Goal: Find specific page/section: Find specific page/section

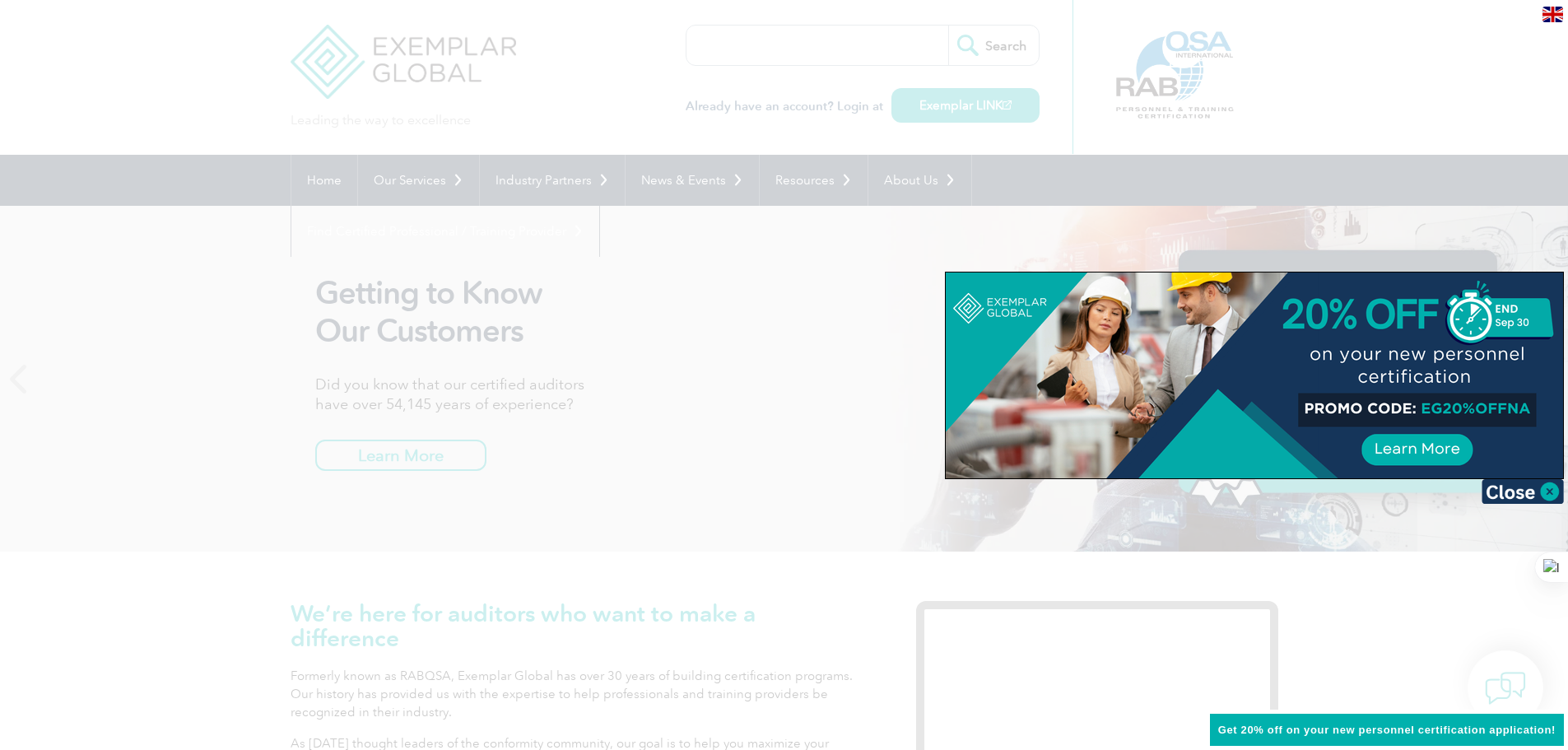
click at [867, 394] on div at bounding box center [784, 375] width 1568 height 750
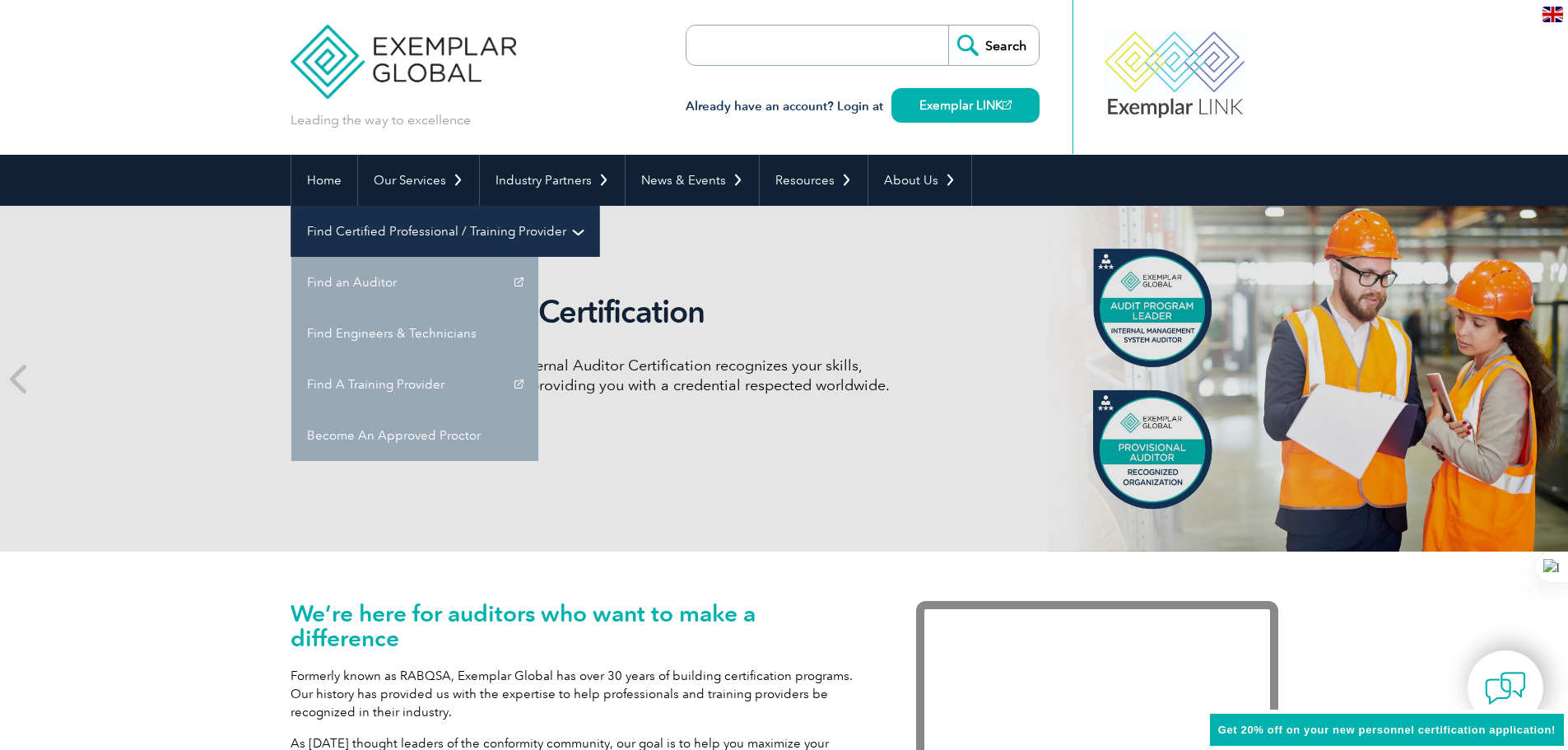
click at [599, 206] on link "Find Certified Professional / Training Provider" at bounding box center [445, 231] width 308 height 51
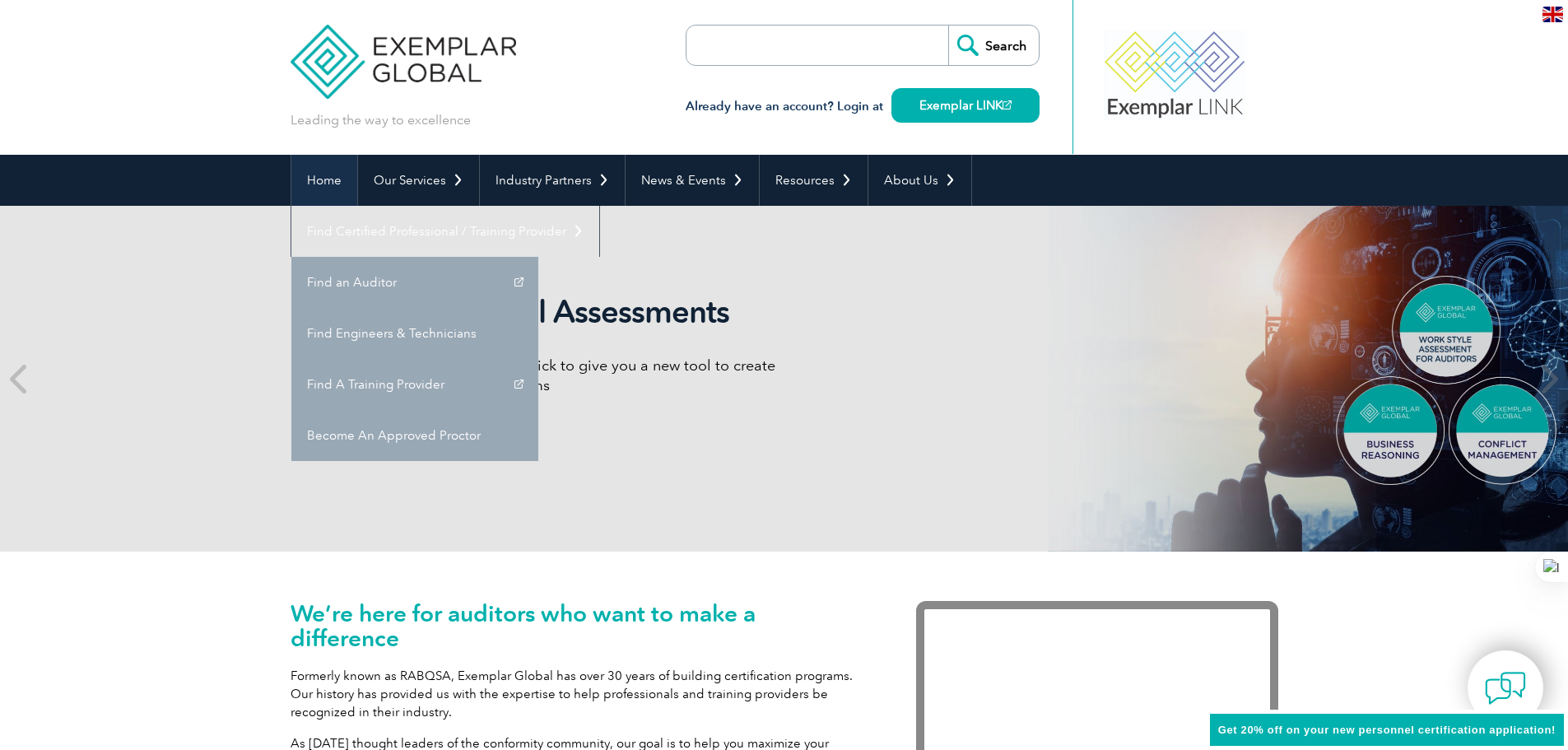
click at [318, 180] on link "Home" at bounding box center [324, 180] width 66 height 51
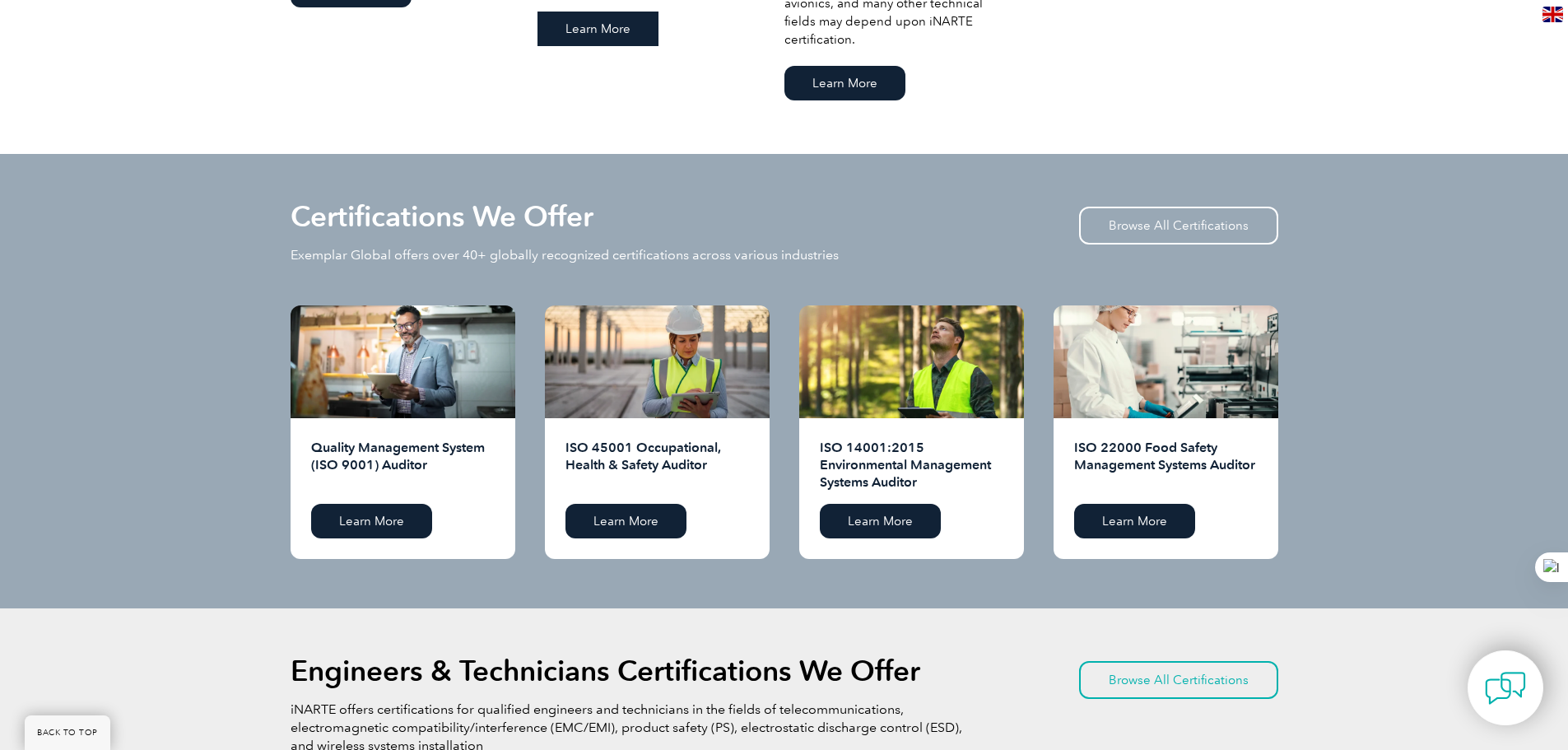
scroll to position [1482, 0]
click at [1246, 226] on link "Browse All Certifications" at bounding box center [1179, 224] width 199 height 38
click at [1246, 213] on link "Browse All Certifications" at bounding box center [1179, 224] width 199 height 38
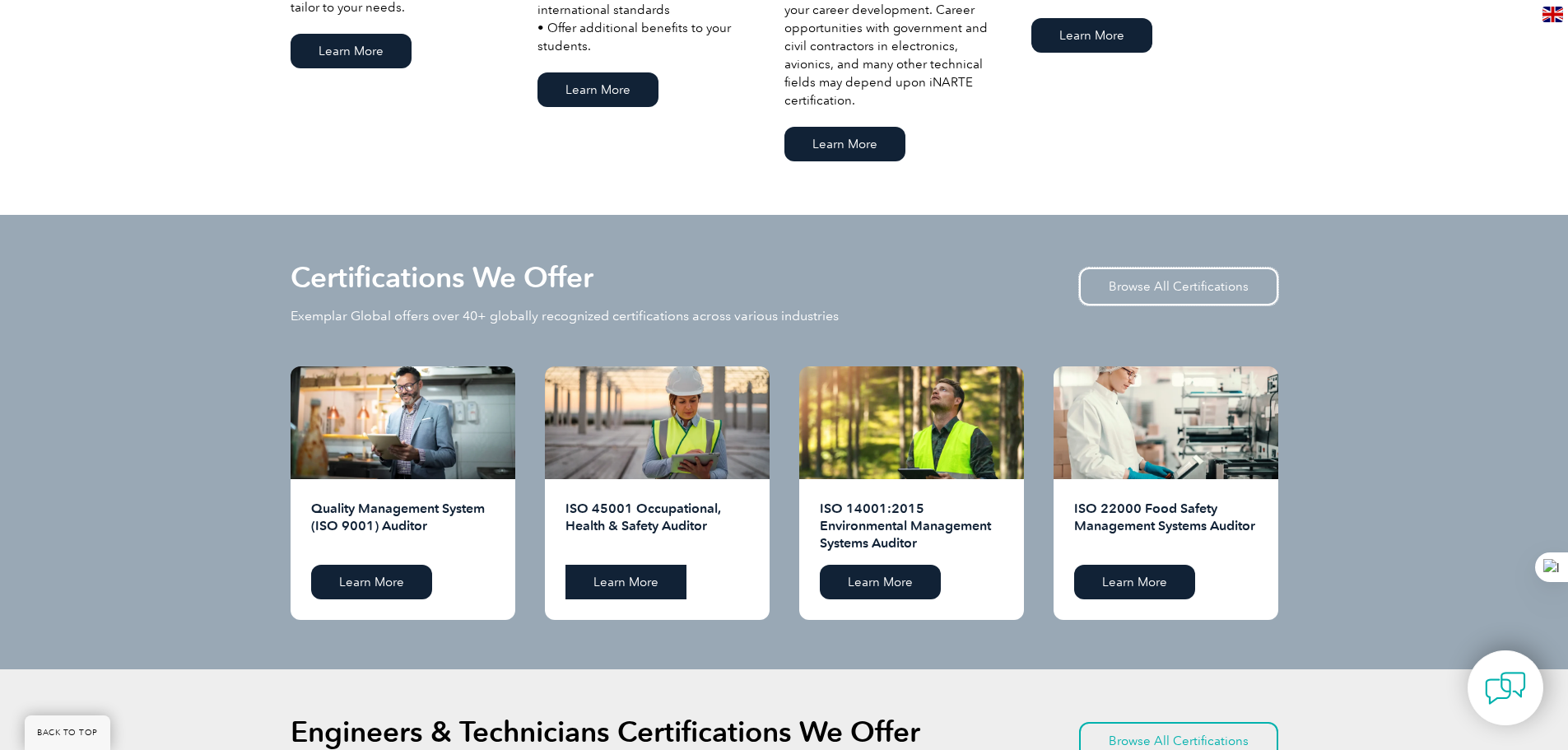
scroll to position [1235, 0]
